Goal: Find specific page/section: Find specific page/section

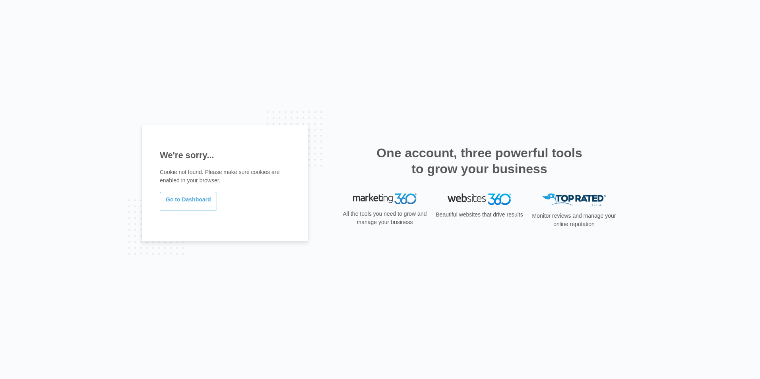
click at [210, 198] on link "Go to Dashboard" at bounding box center [188, 201] width 57 height 19
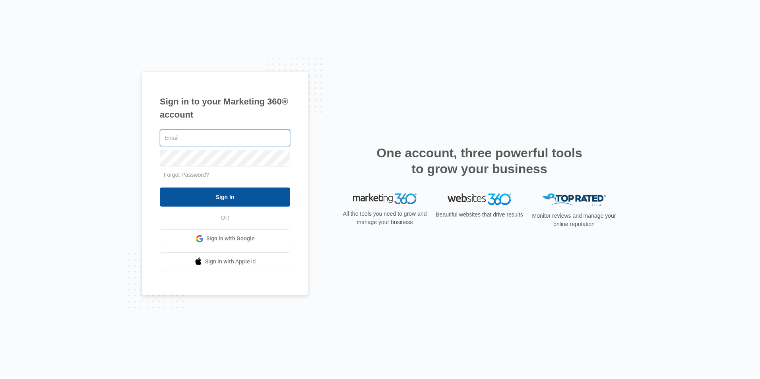
type input "[EMAIL_ADDRESS][DOMAIN_NAME]"
click at [235, 194] on input "Sign In" at bounding box center [225, 197] width 130 height 19
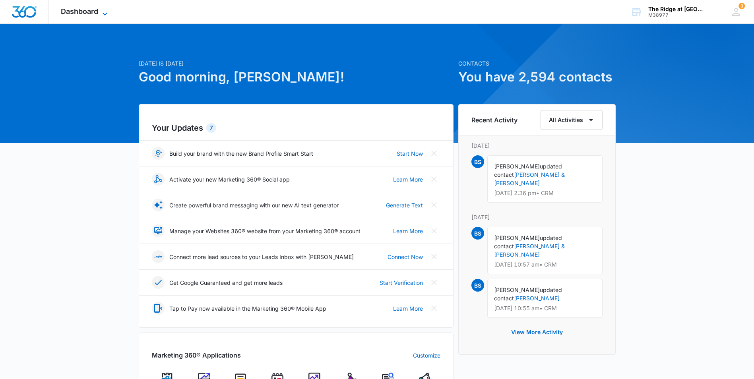
click at [78, 10] on span "Dashboard" at bounding box center [79, 11] width 37 height 8
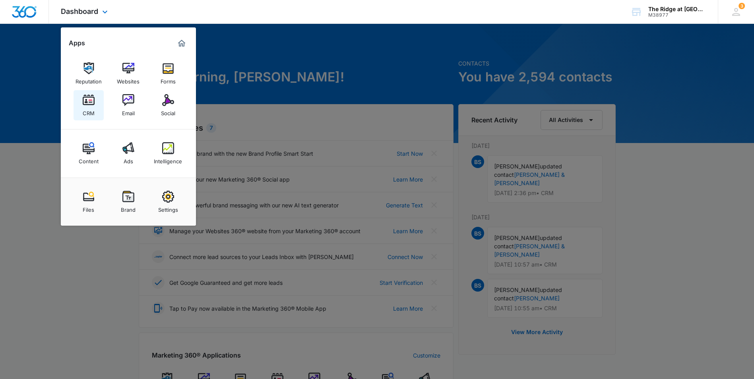
click at [95, 105] on link "CRM" at bounding box center [89, 105] width 30 height 30
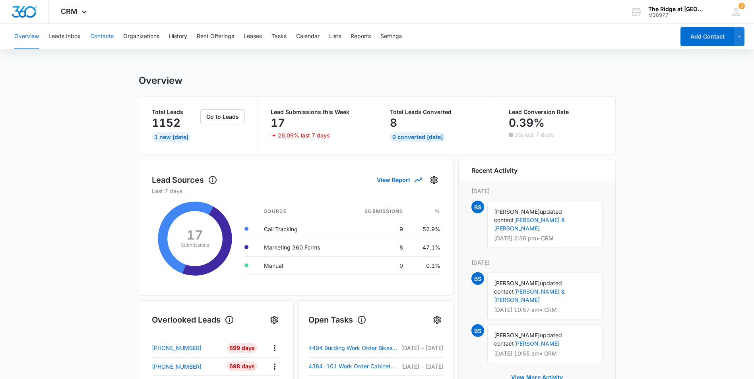
click at [101, 37] on button "Contacts" at bounding box center [101, 36] width 23 height 25
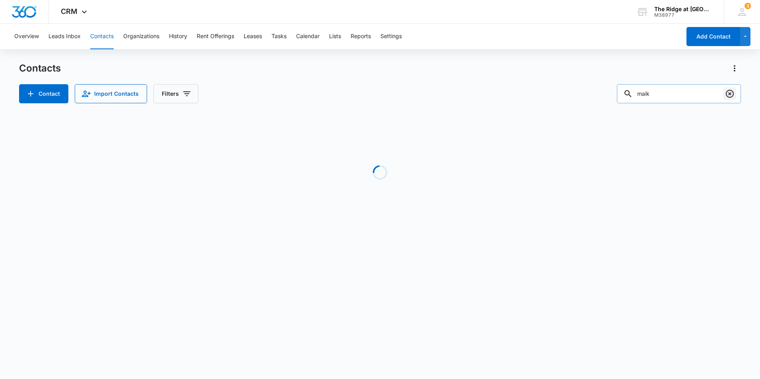
click at [730, 95] on icon "Clear" at bounding box center [730, 94] width 10 height 10
paste input "Jalik Campbell"
type input "Jalik Campbell"
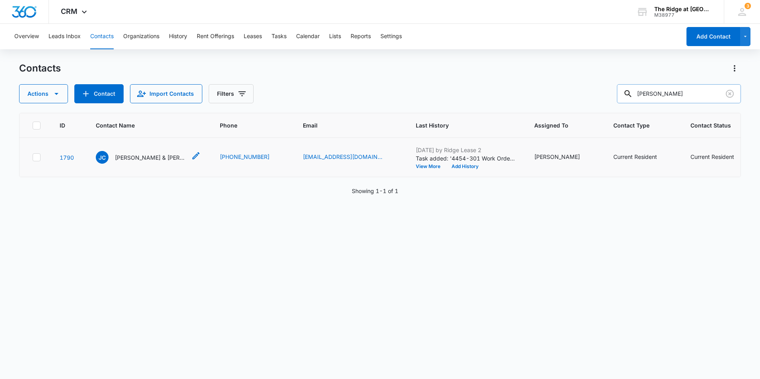
click at [145, 156] on p "Jalik Campbell & Jordan Campbell" at bounding box center [151, 158] width 72 height 8
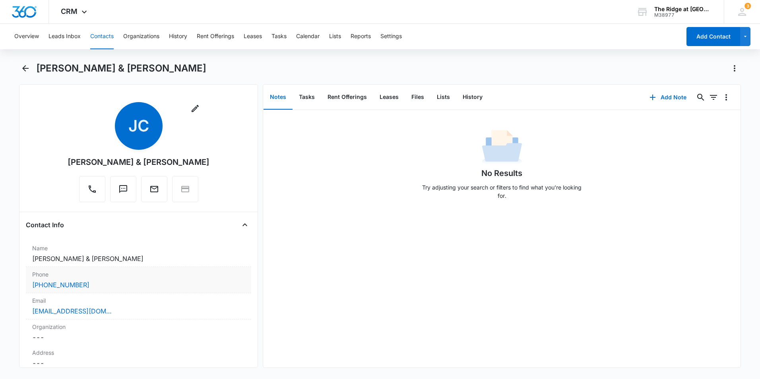
click at [130, 290] on div "Phone Cancel Save Changes (656) 210-7373" at bounding box center [138, 280] width 225 height 26
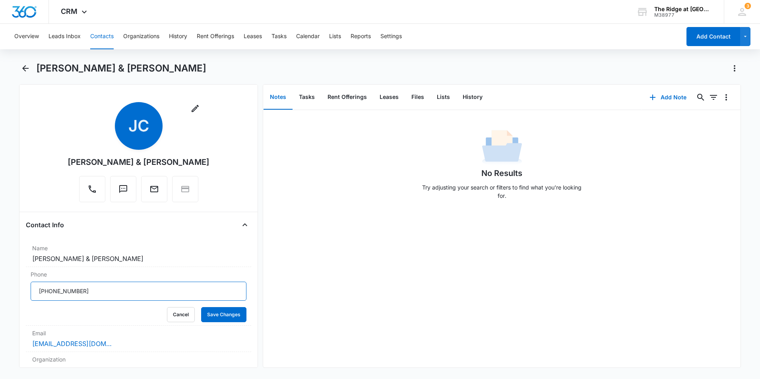
drag, startPoint x: 115, startPoint y: 294, endPoint x: -2, endPoint y: 293, distance: 116.1
click at [0, 293] on html "CRM Apps Reputation Websites Forms CRM Email Social Content Ads Intelligence Fi…" at bounding box center [380, 189] width 760 height 379
